Goal: Task Accomplishment & Management: Use online tool/utility

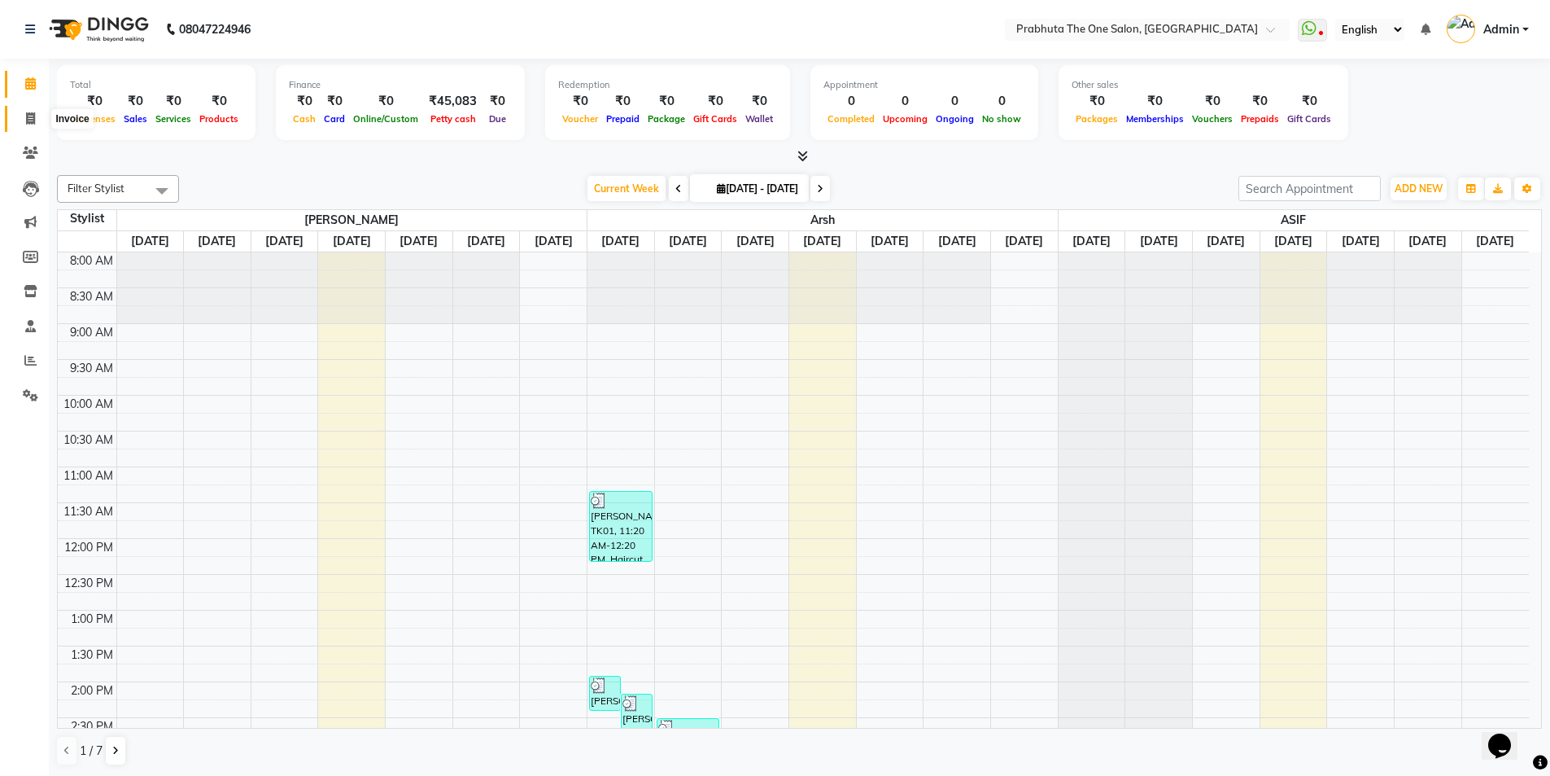
click at [26, 111] on span at bounding box center [30, 119] width 28 height 19
select select "5326"
select select "service"
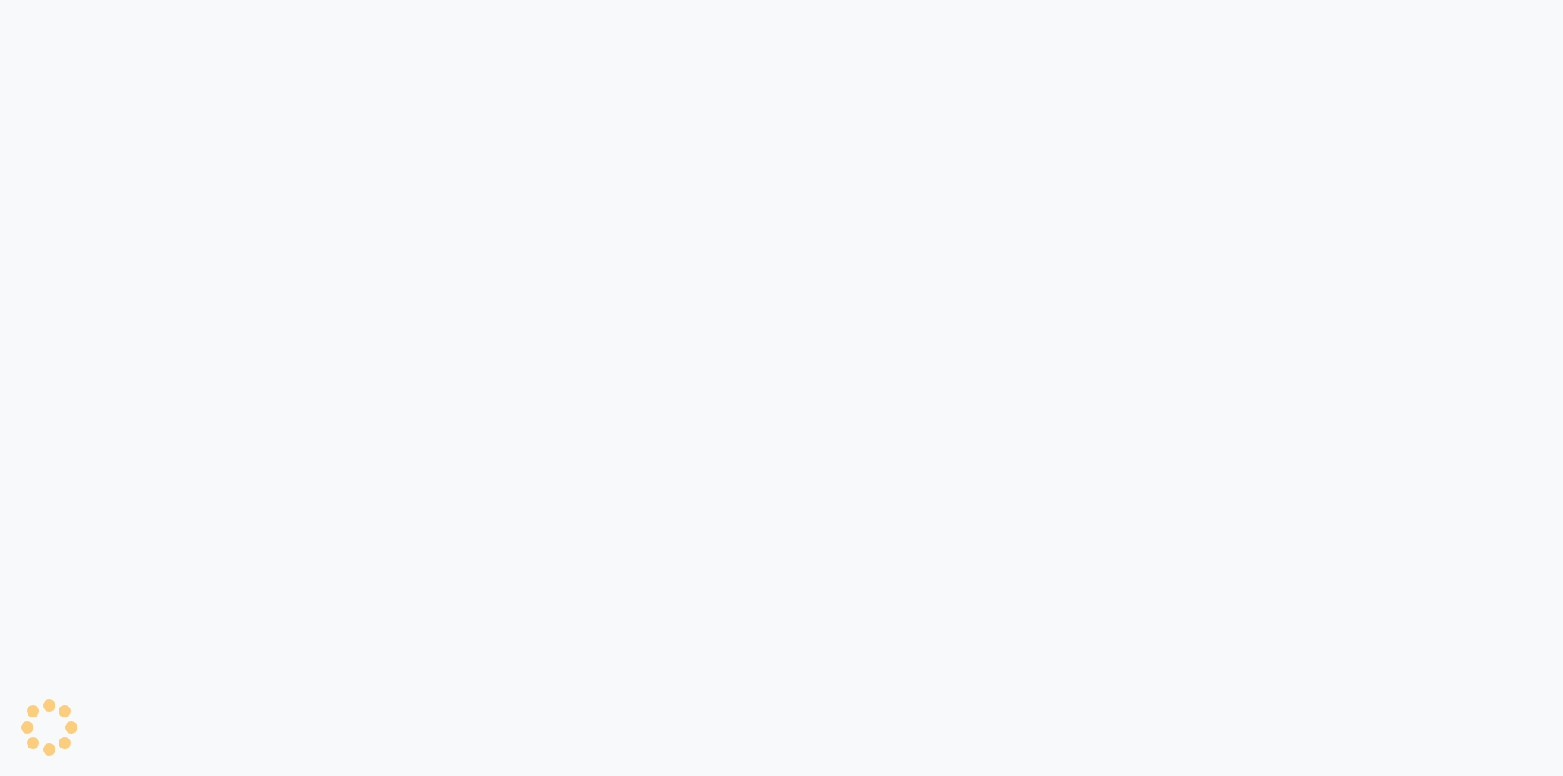
select select "5326"
select select "service"
